Goal: Transaction & Acquisition: Purchase product/service

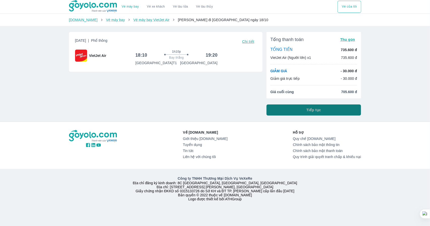
click at [303, 112] on button "Tiếp tục" at bounding box center [313, 110] width 95 height 11
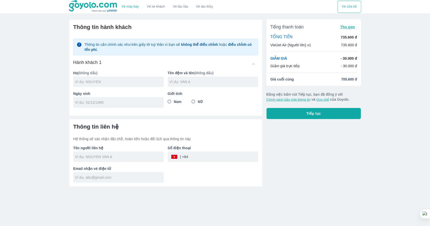
click at [127, 84] on input "text" at bounding box center [119, 81] width 89 height 5
type input "NGUYEN"
click at [192, 81] on input "text" at bounding box center [214, 81] width 89 height 5
type input "TRAN TIEN PHUC"
click at [176, 102] on span "Nam" at bounding box center [178, 101] width 8 height 5
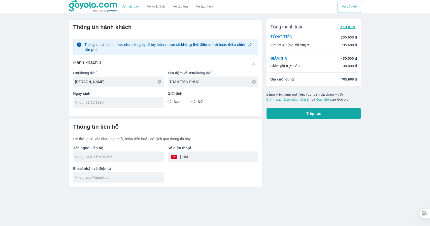
click at [174, 102] on input "Nam" at bounding box center [169, 101] width 9 height 9
radio input "true"
click at [142, 103] on input "tel" at bounding box center [117, 102] width 84 height 5
type input "05/05/2007"
click at [113, 158] on input "text" at bounding box center [119, 156] width 89 height 5
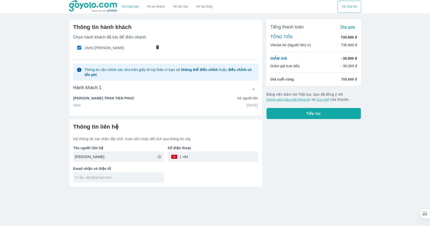
type input "PHUC NGUYEN TRAN TIEN"
type input "0342381843"
type input "pn852007@gmail.com"
drag, startPoint x: 85, startPoint y: 158, endPoint x: 69, endPoint y: 158, distance: 15.6
click at [69, 158] on div "Tên người liên hệ PHUC NGUYEN TRAN TIEN" at bounding box center [116, 152] width 94 height 21
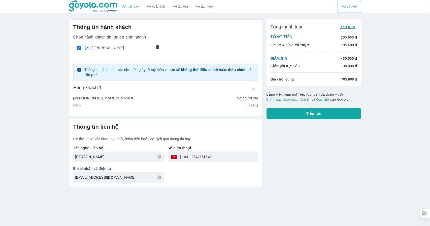
click at [115, 155] on input "NGUYEN TRAN TIEN" at bounding box center [119, 156] width 89 height 5
paste input "PHUC"
type input "NGUYEN TRAN TIEN PHUC"
click at [196, 157] on input "0342381843" at bounding box center [223, 157] width 70 height 12
type input "0342381843"
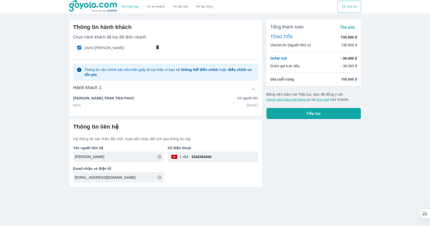
click at [216, 140] on p "Hệ thống sẽ xác nhận đặt chỗ, hoàn tiền hoặc đổi lịch qua thông tin này" at bounding box center [165, 139] width 185 height 5
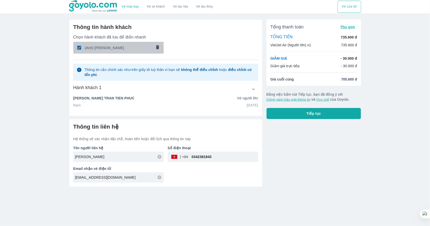
click at [128, 52] on div "(Anh) NGUYEN TRAN TIEN PHUC" at bounding box center [118, 48] width 91 height 12
radio input "false"
checkbox input "false"
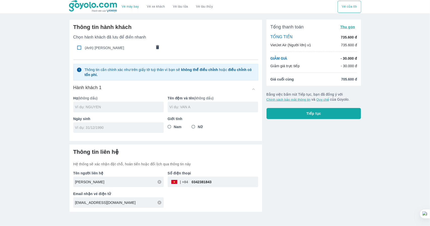
click at [128, 52] on div "(Anh) NGUYEN TRAN TIEN PHUC" at bounding box center [118, 48] width 91 height 12
type input "NGUYEN"
type input "TRAN TIEN PHUC"
type input "05/05/2007"
radio input "true"
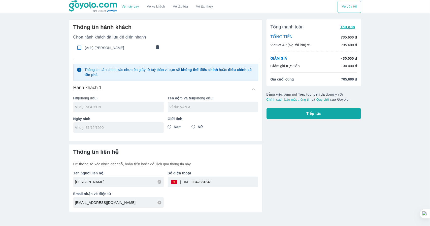
checkbox input "true"
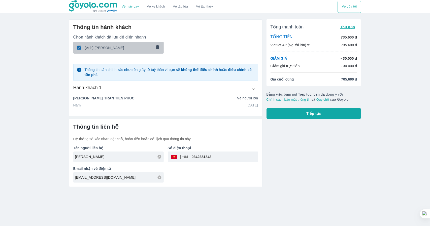
click at [128, 52] on div "(Anh) NGUYEN TRAN TIEN PHUC" at bounding box center [118, 48] width 91 height 12
radio input "false"
checkbox input "false"
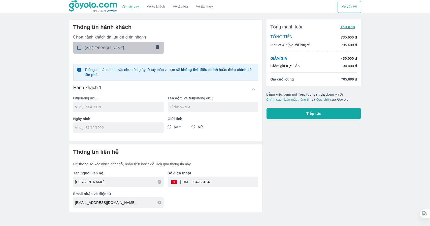
click at [128, 52] on div "(Anh) NGUYEN TRAN TIEN PHUC" at bounding box center [118, 48] width 91 height 12
type input "NGUYEN"
type input "TRAN TIEN PHUC"
type input "05/05/2007"
radio input "true"
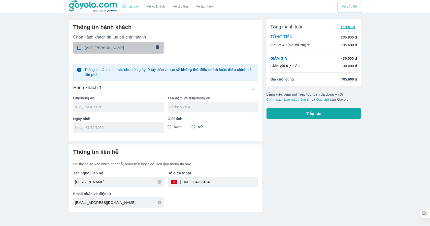
checkbox input "true"
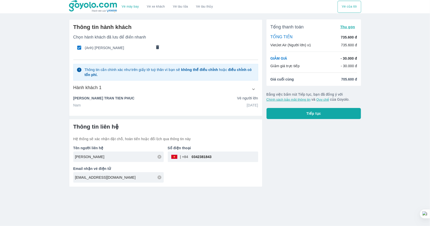
click at [123, 50] on div "(Anh) NGUYEN TRAN TIEN PHUC" at bounding box center [118, 48] width 91 height 12
radio input "false"
checkbox input "false"
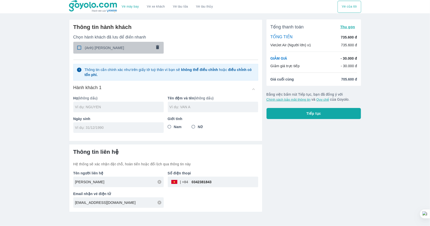
click at [123, 50] on div "(Anh) NGUYEN TRAN TIEN PHUC" at bounding box center [118, 48] width 91 height 12
type input "NGUYEN"
type input "TRAN TIEN PHUC"
type input "05/05/2007"
radio input "true"
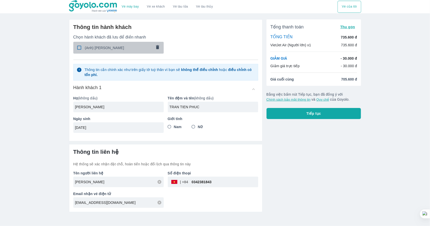
checkbox input "true"
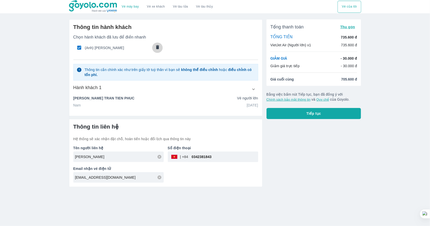
click at [155, 48] on icon "comments" at bounding box center [157, 47] width 5 height 5
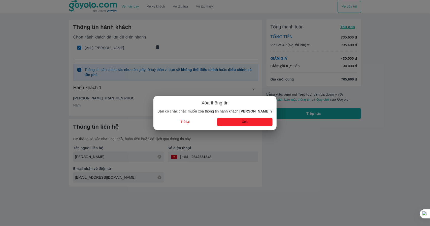
click at [246, 120] on button "Xoá" at bounding box center [244, 122] width 55 height 8
radio input "false"
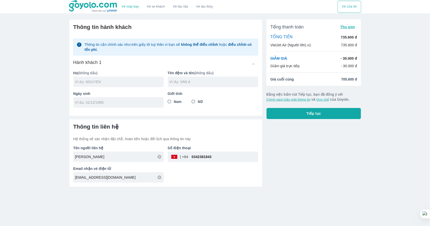
click at [139, 82] on input "text" at bounding box center [119, 81] width 89 height 5
type input "NGUYEN"
click at [185, 84] on input "text" at bounding box center [214, 81] width 89 height 5
type input "TRAN TIEN PHUC"
click at [127, 105] on div at bounding box center [118, 102] width 90 height 11
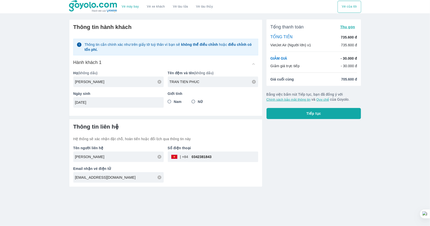
type input "08/05/2007"
click at [178, 99] on span "Nam" at bounding box center [178, 101] width 8 height 5
click at [174, 99] on input "Nam" at bounding box center [169, 101] width 9 height 9
radio input "true"
click at [312, 153] on div "Tổng thanh toán Thu gọn TỔNG TIỀN 735.600 đ VietJet Air (Người lớn) x1 735.600 …" at bounding box center [311, 101] width 99 height 172
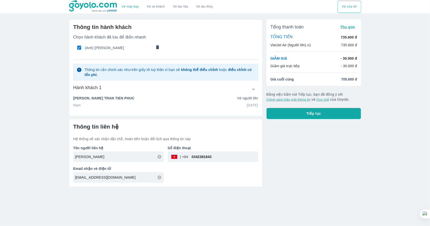
click at [297, 116] on button "Tiếp tục" at bounding box center [313, 113] width 95 height 11
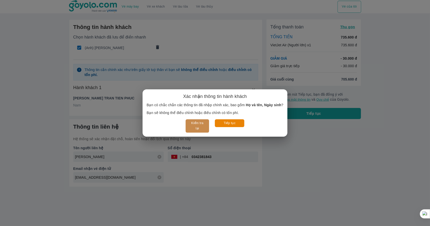
click at [203, 124] on button "Kiểm tra lại" at bounding box center [197, 125] width 23 height 13
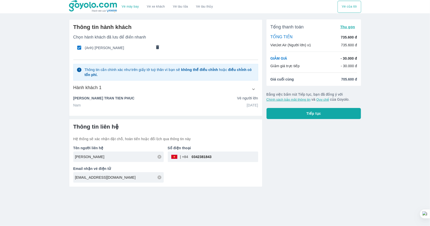
click at [290, 109] on button "Tiếp tục" at bounding box center [313, 113] width 95 height 11
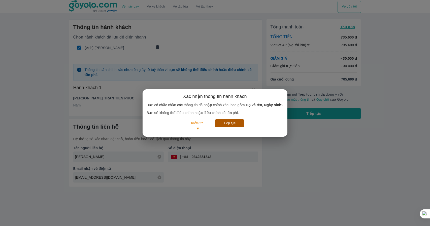
click at [237, 122] on button "Tiếp tục" at bounding box center [229, 123] width 29 height 8
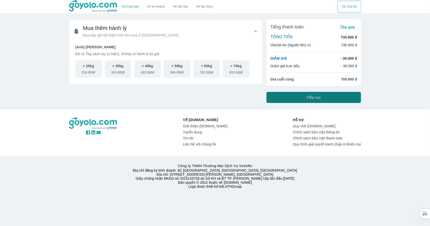
click at [316, 96] on span "Tiếp tục" at bounding box center [314, 97] width 15 height 5
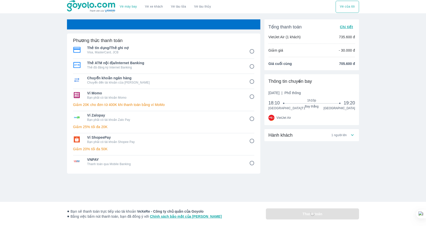
click at [250, 99] on input "4" at bounding box center [252, 97] width 10 height 10
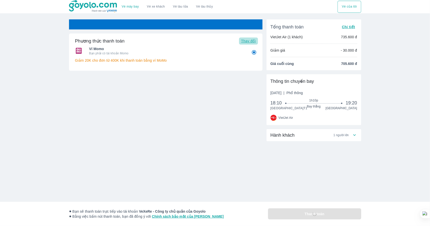
click at [242, 40] on span "Thay đổi" at bounding box center [248, 41] width 15 height 4
radio input "true"
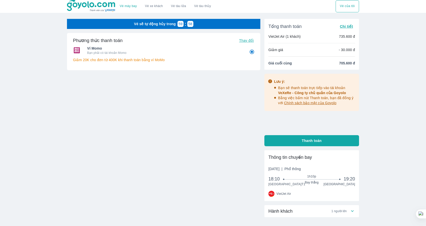
scroll to position [0, 0]
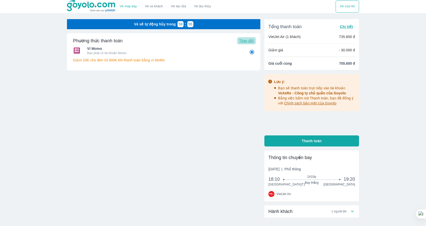
click at [249, 42] on span "Thay đổi" at bounding box center [246, 41] width 15 height 4
radio input "false"
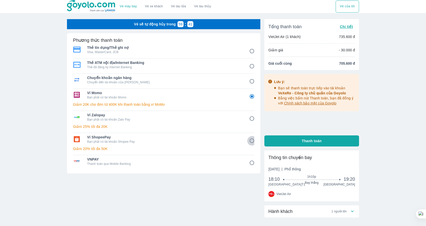
click at [250, 139] on input "6" at bounding box center [252, 141] width 10 height 10
radio input "false"
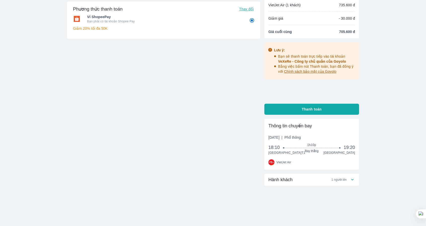
scroll to position [0, 0]
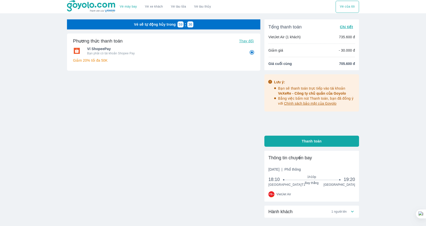
click at [250, 95] on div "Phương thức thanh toán Thay đổi Ví ShopeePay Bạn phải có tài khoản Shopee Pay G…" at bounding box center [163, 68] width 193 height 69
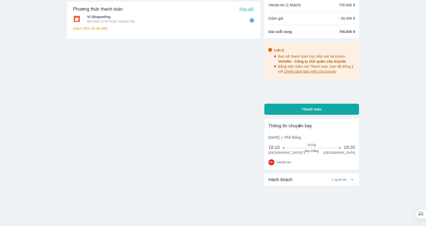
scroll to position [36, 0]
click at [285, 104] on button "Thanh toán" at bounding box center [311, 109] width 95 height 11
radio input "true"
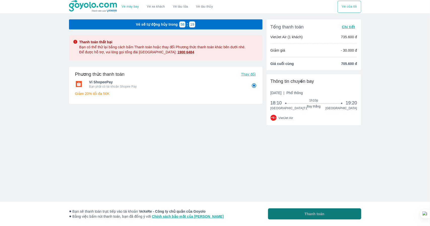
click at [332, 212] on button "Thanh toán" at bounding box center [314, 214] width 93 height 11
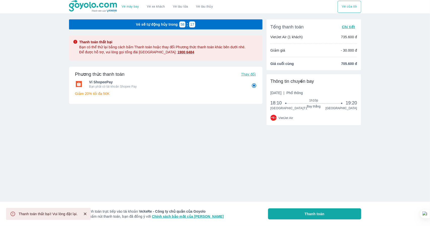
radio input "false"
